Goal: Task Accomplishment & Management: Manage account settings

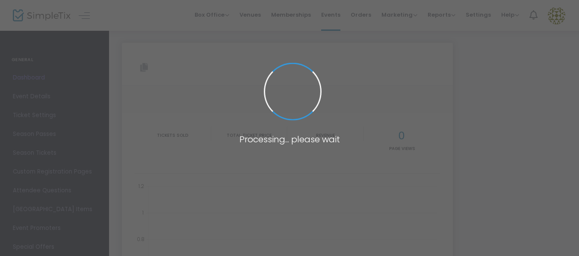
type input "[URL][DOMAIN_NAME][PERSON_NAME]"
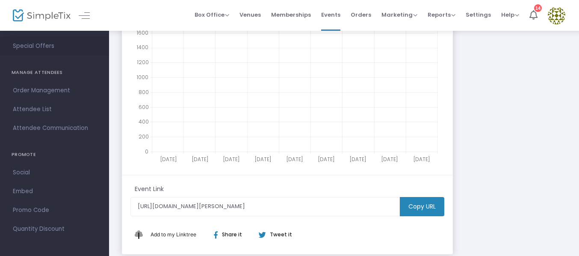
scroll to position [145, 0]
click at [24, 209] on span "Promo Code" at bounding box center [54, 209] width 83 height 11
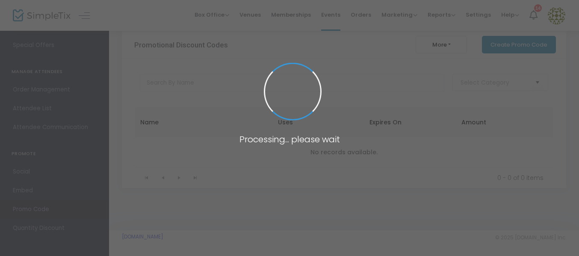
scroll to position [12, 0]
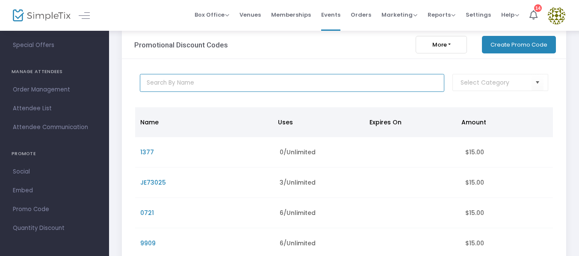
click at [163, 86] on input "text" at bounding box center [292, 83] width 305 height 18
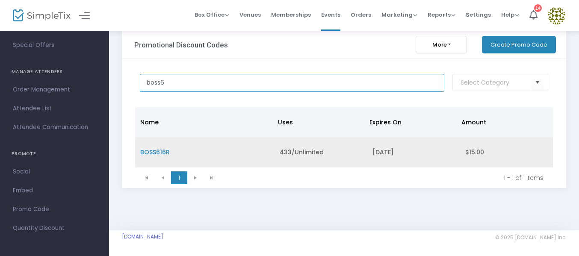
type input "boss6"
click at [156, 149] on span "BOSS616R" at bounding box center [155, 152] width 30 height 9
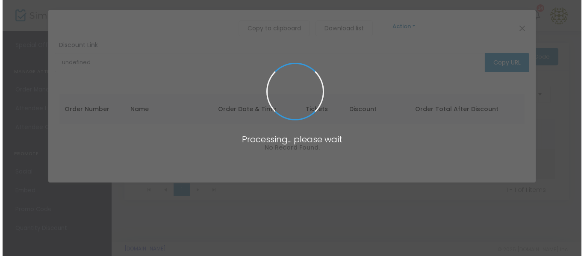
scroll to position [0, 0]
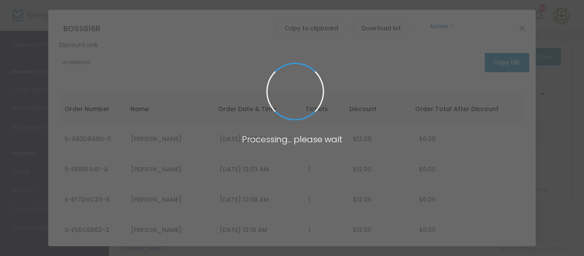
type input "[URL][DOMAIN_NAME][PERSON_NAME]"
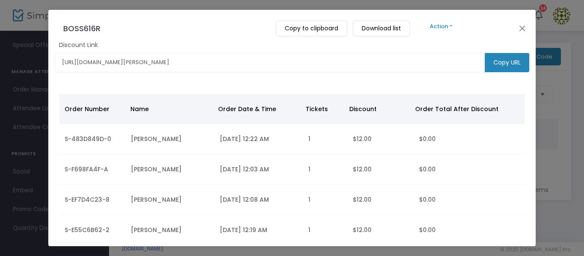
click at [453, 24] on button "Action" at bounding box center [441, 26] width 51 height 9
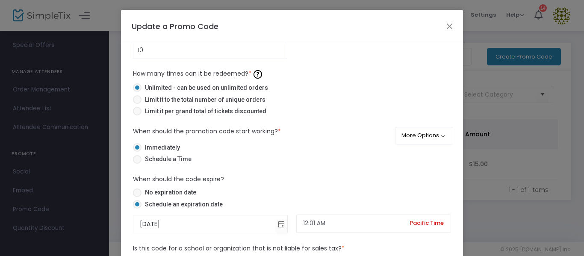
scroll to position [86, 0]
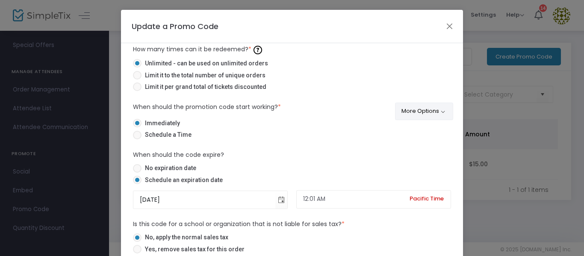
click at [439, 111] on button "More Options" at bounding box center [424, 112] width 59 height 18
click at [416, 135] on span "ON OFF" at bounding box center [425, 134] width 26 height 12
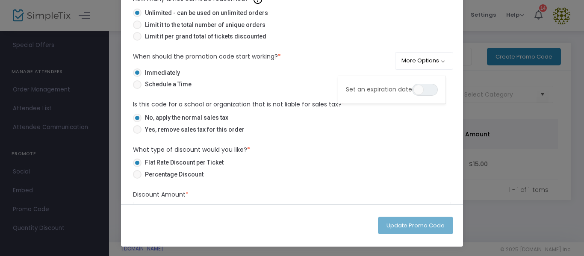
scroll to position [93, 0]
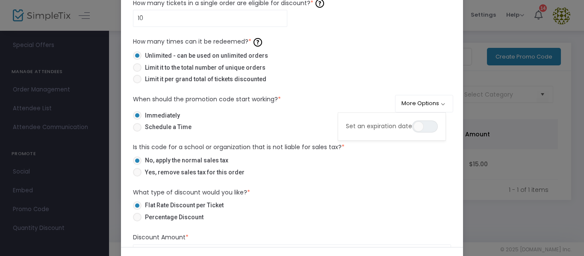
click at [214, 123] on label "Schedule a Time" at bounding box center [288, 127] width 311 height 9
click at [137, 132] on input "Schedule a Time" at bounding box center [137, 132] width 0 height 0
radio input "true"
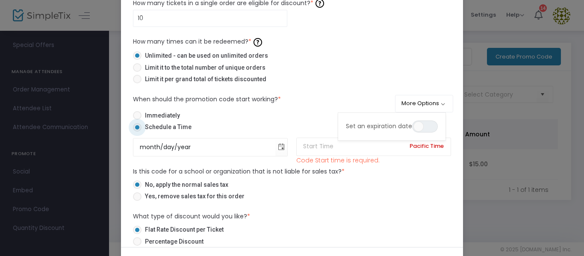
click at [157, 114] on span "Immediately" at bounding box center [161, 115] width 39 height 9
click at [137, 120] on input "Immediately" at bounding box center [137, 120] width 0 height 0
radio input "true"
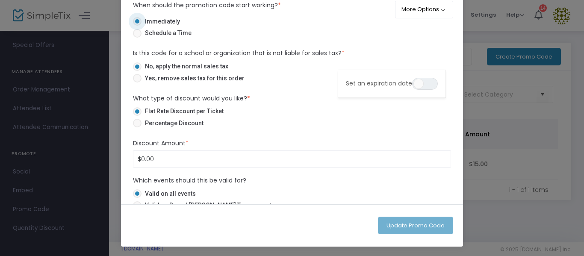
scroll to position [0, 0]
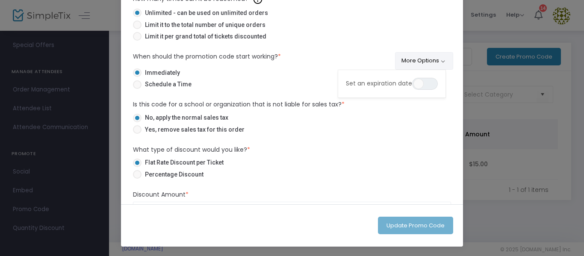
click at [429, 66] on button "More Options" at bounding box center [424, 61] width 59 height 18
click at [429, 65] on button "More Options" at bounding box center [424, 61] width 59 height 18
click at [287, 84] on label "Schedule a Time" at bounding box center [288, 84] width 311 height 9
click at [137, 89] on input "Schedule a Time" at bounding box center [137, 89] width 0 height 0
radio input "true"
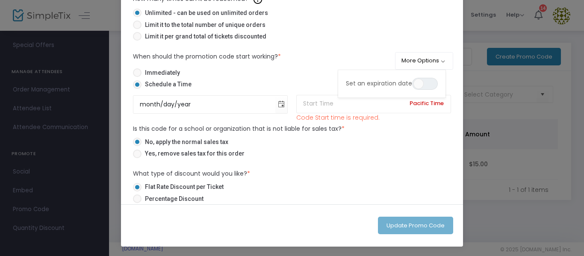
click at [133, 73] on span at bounding box center [137, 72] width 9 height 9
click at [137, 77] on input "Immediately" at bounding box center [137, 77] width 0 height 0
radio input "true"
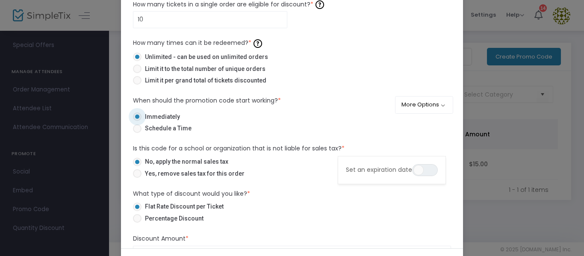
scroll to position [8, 0]
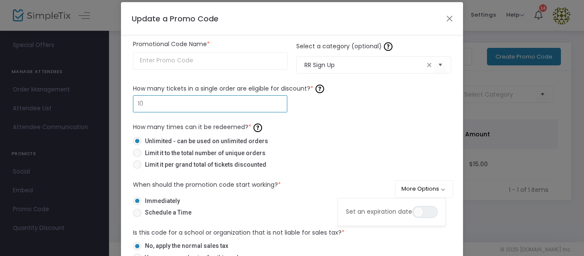
click at [168, 108] on input "10" at bounding box center [210, 104] width 154 height 16
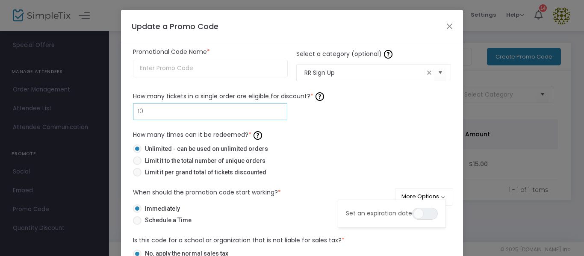
scroll to position [43, 0]
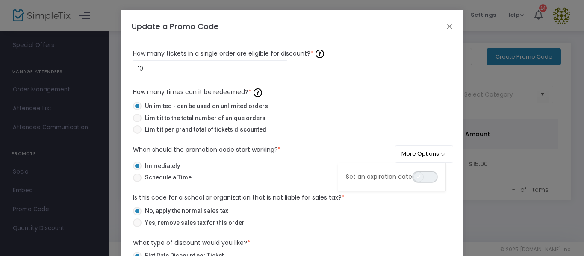
click at [432, 175] on span "ON OFF" at bounding box center [425, 177] width 26 height 12
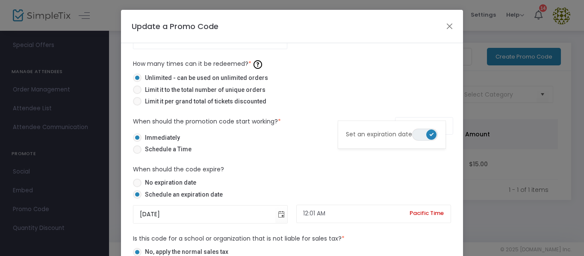
scroll to position [86, 0]
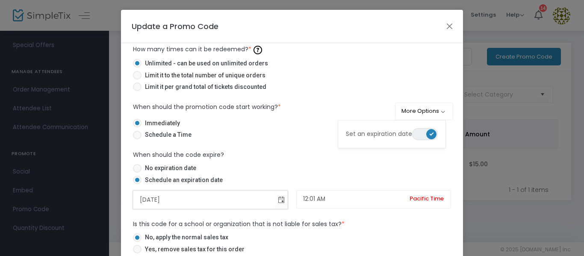
click at [193, 199] on input "[DATE]" at bounding box center [204, 200] width 142 height 18
click at [165, 164] on span "No expiration date" at bounding box center [169, 168] width 55 height 9
click at [137, 173] on input "No expiration date" at bounding box center [137, 173] width 0 height 0
radio input "true"
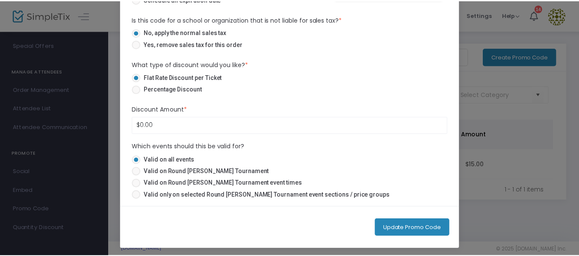
scroll to position [136, 0]
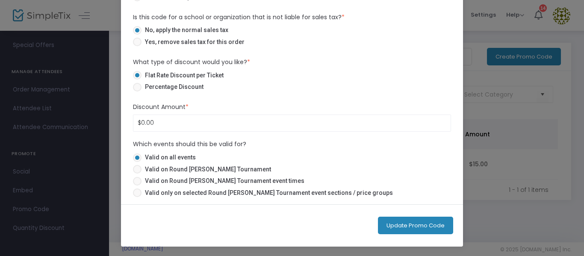
click at [412, 225] on button "Update Promo Code" at bounding box center [415, 226] width 75 height 18
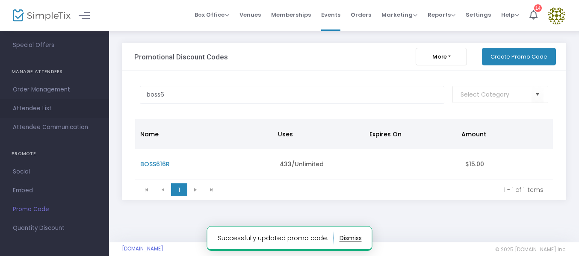
click at [28, 106] on span "Attendee List" at bounding box center [54, 108] width 83 height 11
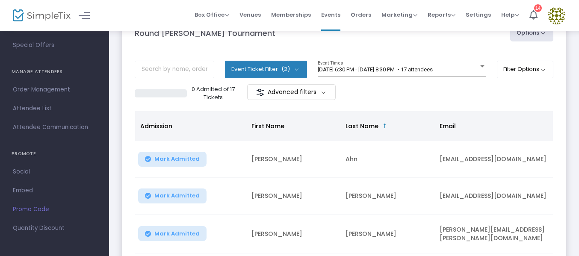
scroll to position [43, 0]
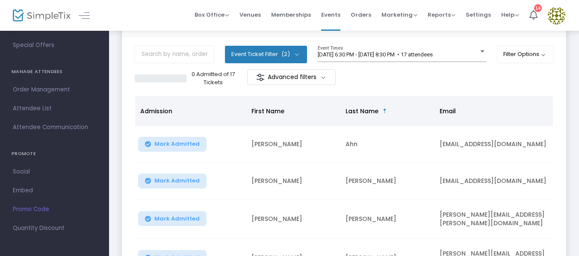
click at [262, 111] on span "First Name" at bounding box center [268, 111] width 33 height 9
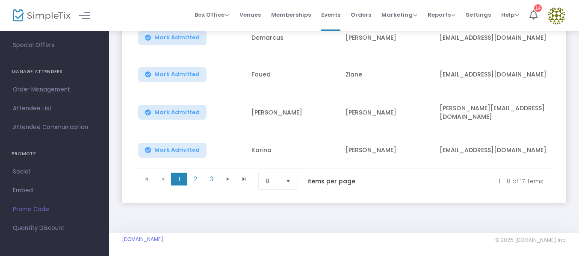
scroll to position [299, 0]
click at [211, 179] on span "3" at bounding box center [212, 178] width 16 height 13
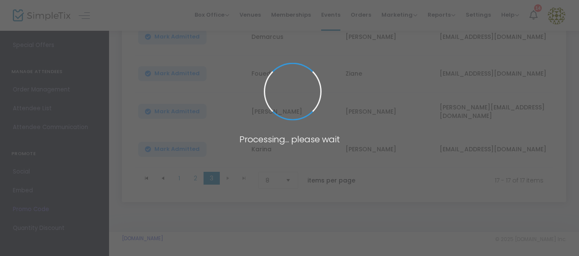
scroll to position [45, 0]
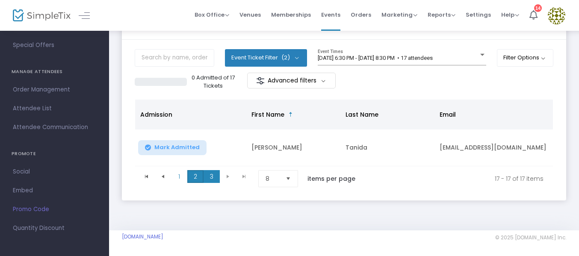
click at [200, 172] on span "2" at bounding box center [195, 176] width 16 height 13
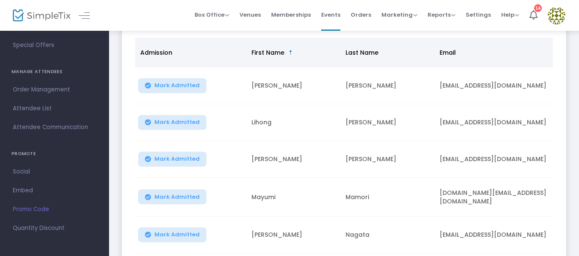
scroll to position [216, 0]
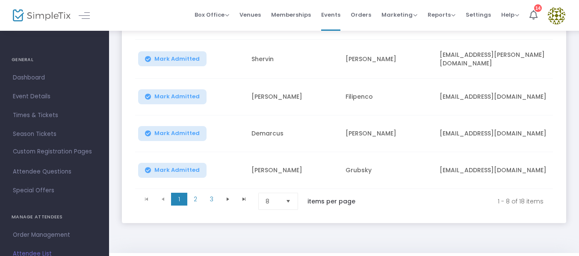
scroll to position [299, 0]
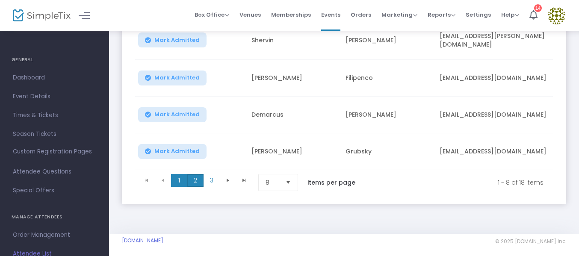
click at [190, 175] on span "2" at bounding box center [195, 180] width 16 height 13
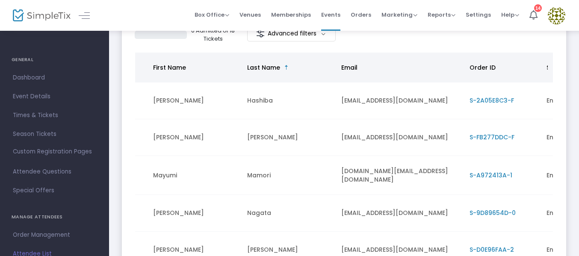
scroll to position [86, 0]
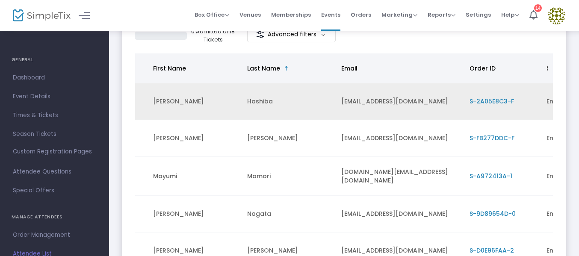
click at [486, 99] on span "S-2A05E8C3-F" at bounding box center [492, 101] width 44 height 9
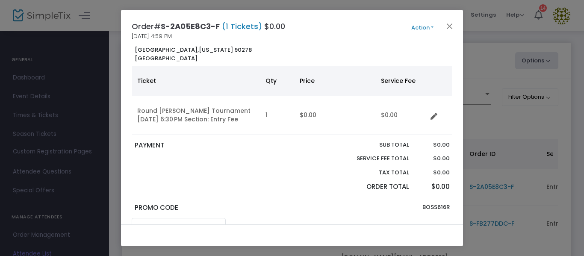
scroll to position [0, 0]
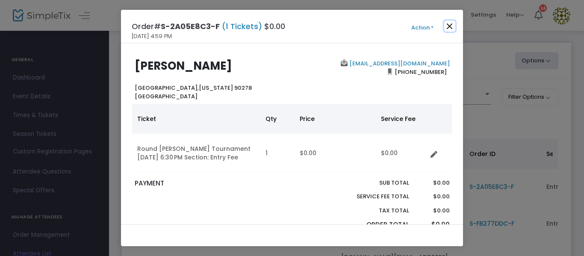
click at [449, 27] on button "Close" at bounding box center [450, 26] width 11 height 11
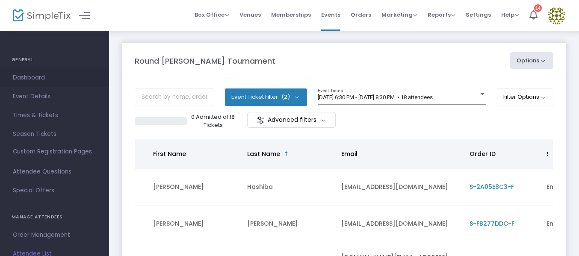
click at [29, 77] on span "Dashboard" at bounding box center [54, 77] width 83 height 11
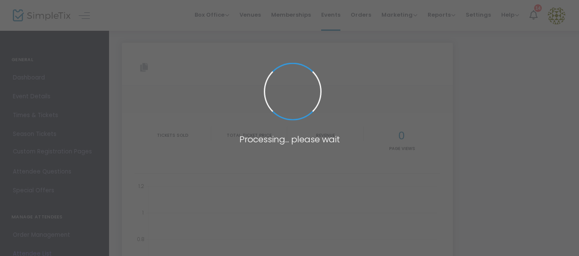
type input "[URL][DOMAIN_NAME][PERSON_NAME]"
